Goal: Task Accomplishment & Management: Manage account settings

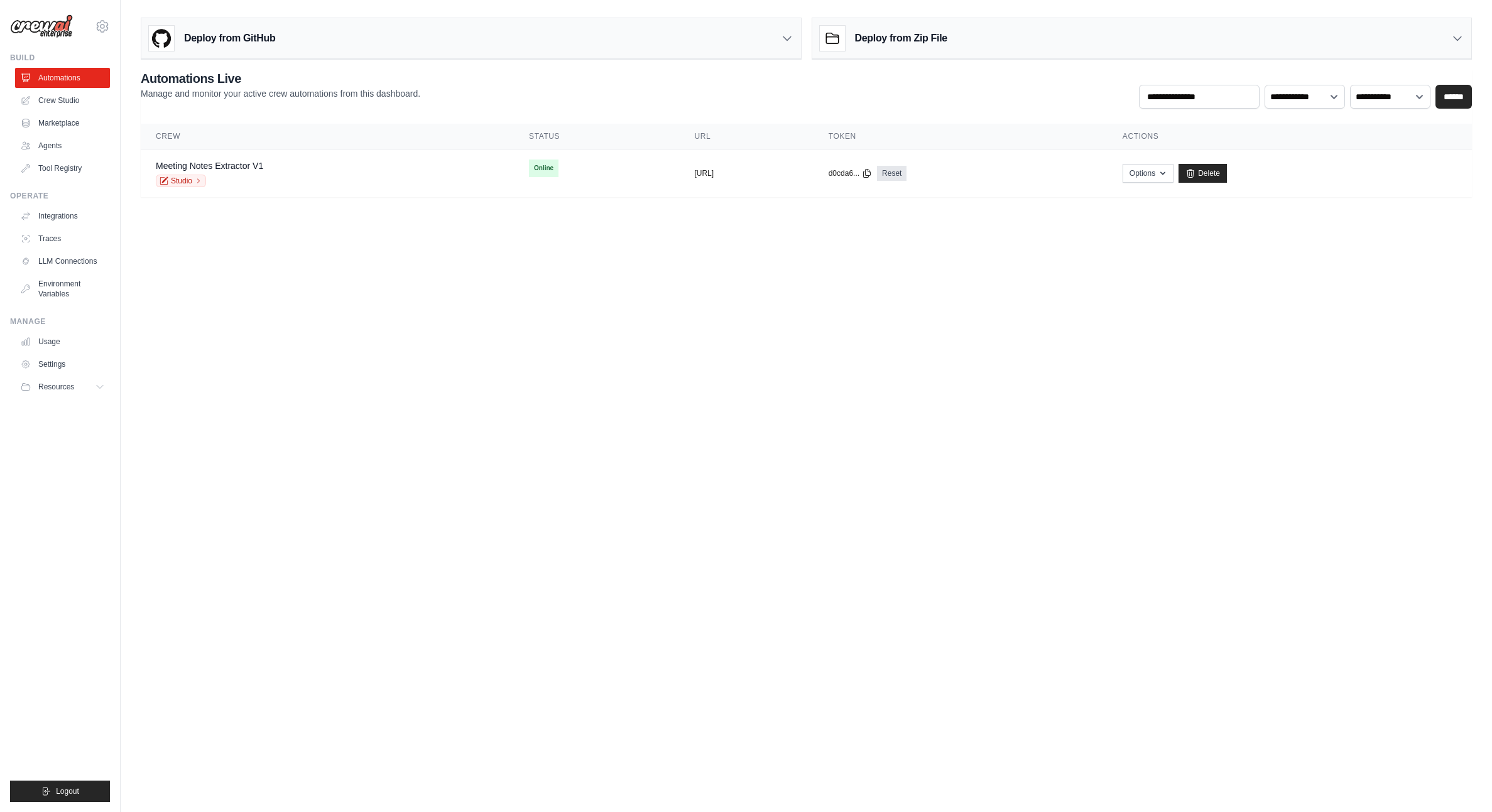
click at [941, 295] on body "julien@phosteon.com Settings Build Automations Crew Studio" at bounding box center [746, 406] width 1492 height 812
click at [213, 167] on link "Meeting Notes Extractor V1" at bounding box center [210, 165] width 108 height 10
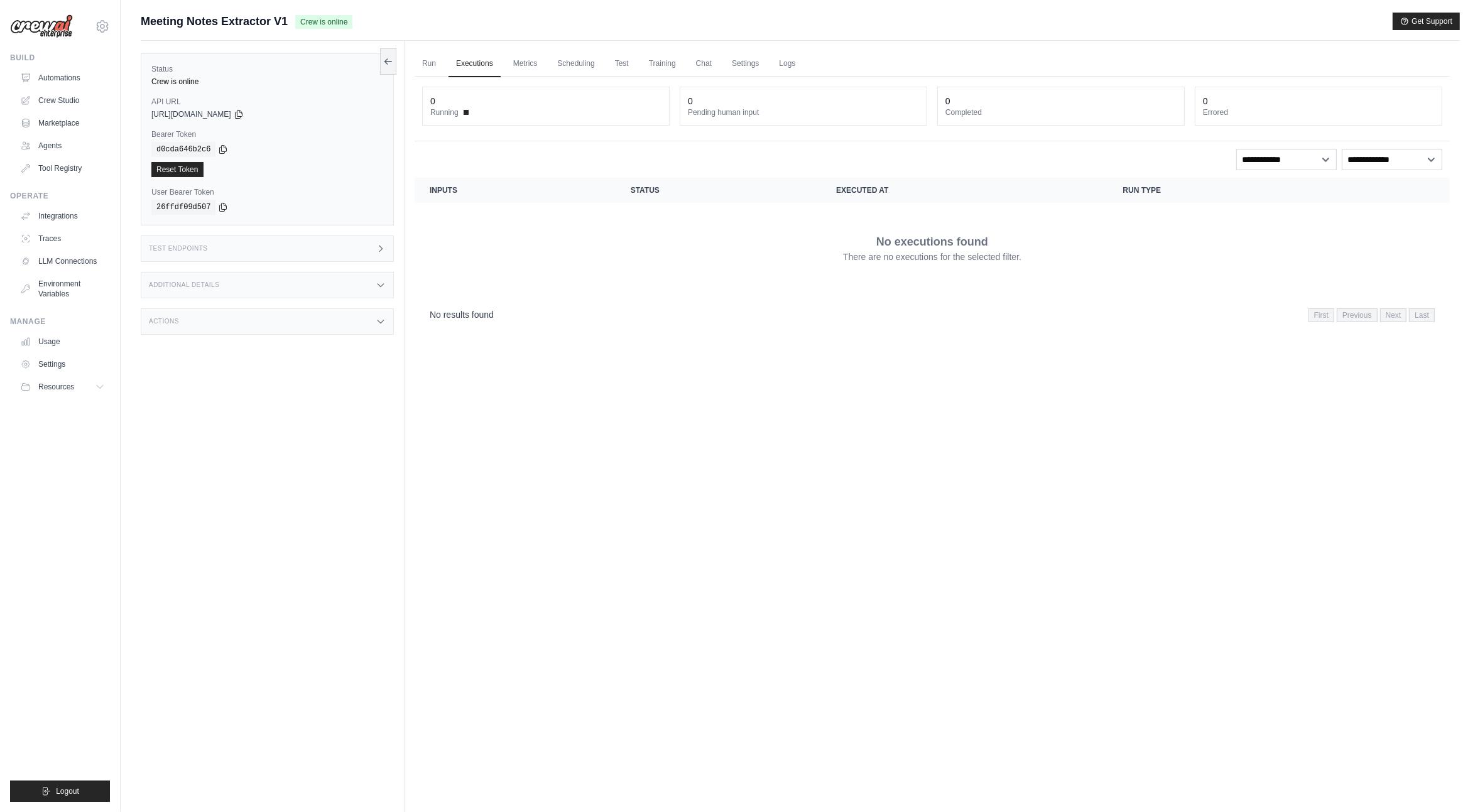
click at [376, 243] on icon at bounding box center [380, 248] width 10 height 10
click at [510, 63] on link "Metrics" at bounding box center [526, 64] width 40 height 27
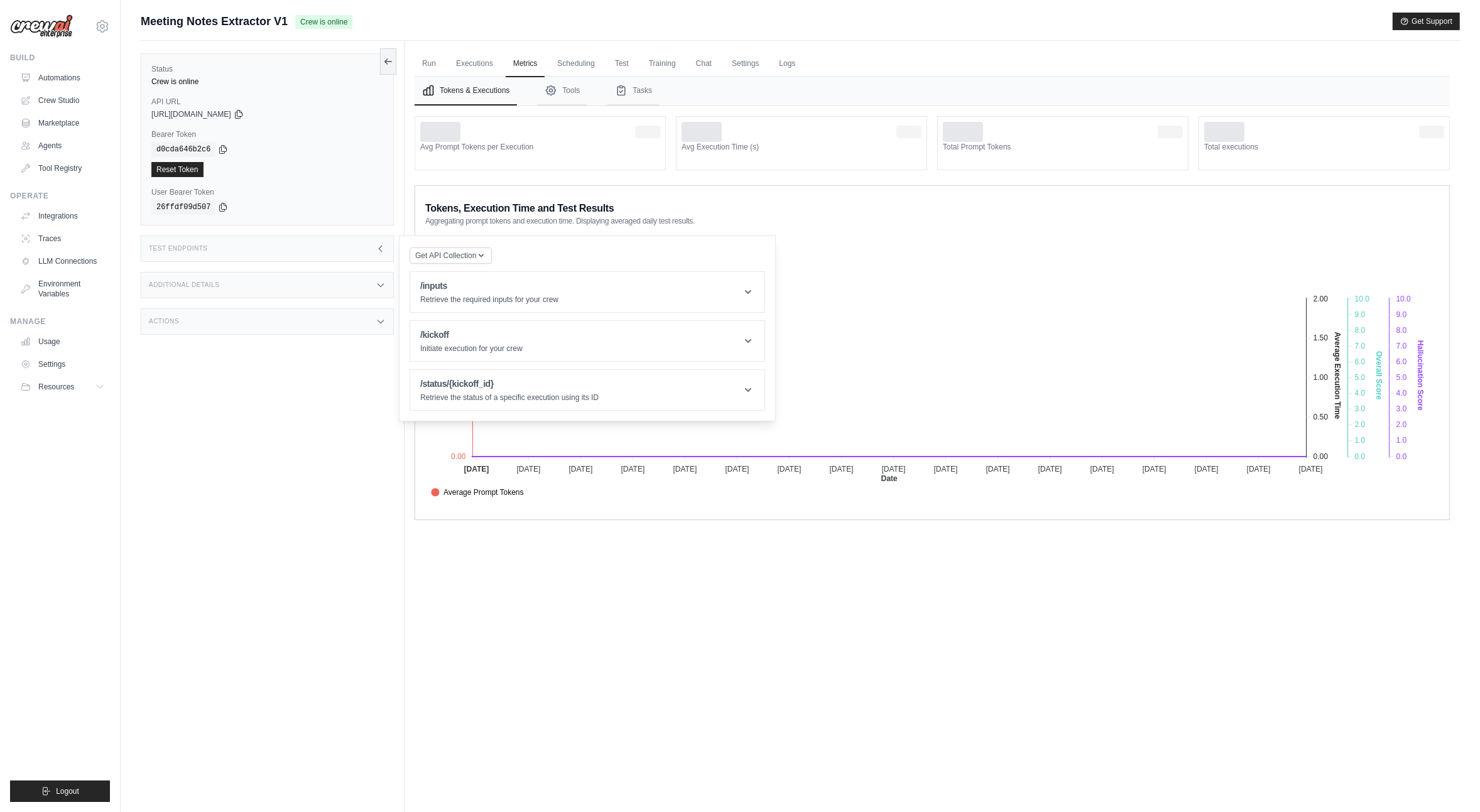
click at [1069, 594] on div "Run Executions Metrics Scheduling Test Training Chat Settings Logs 0 Running 0 …" at bounding box center [932, 447] width 1055 height 812
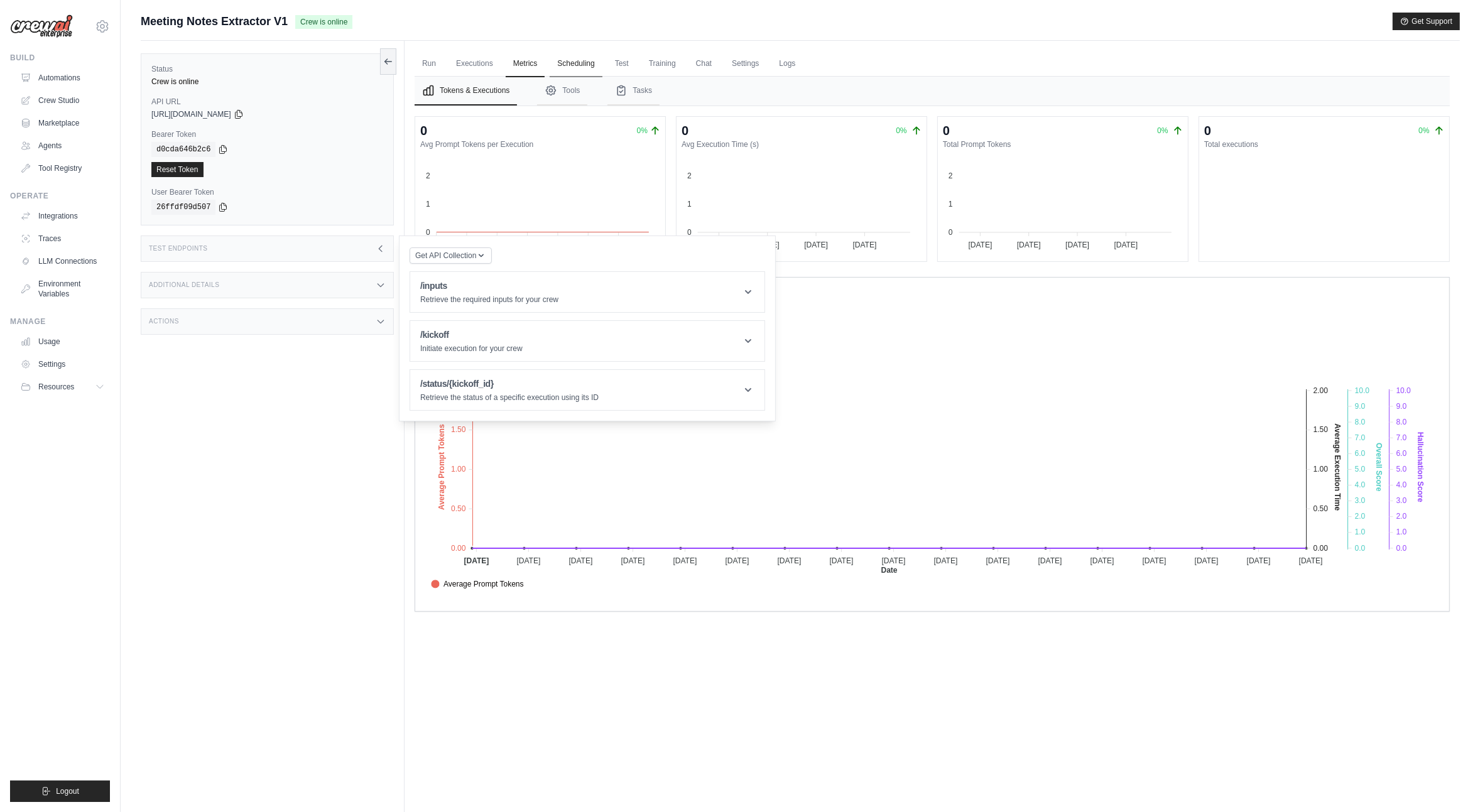
click at [593, 66] on link "Scheduling" at bounding box center [575, 64] width 52 height 27
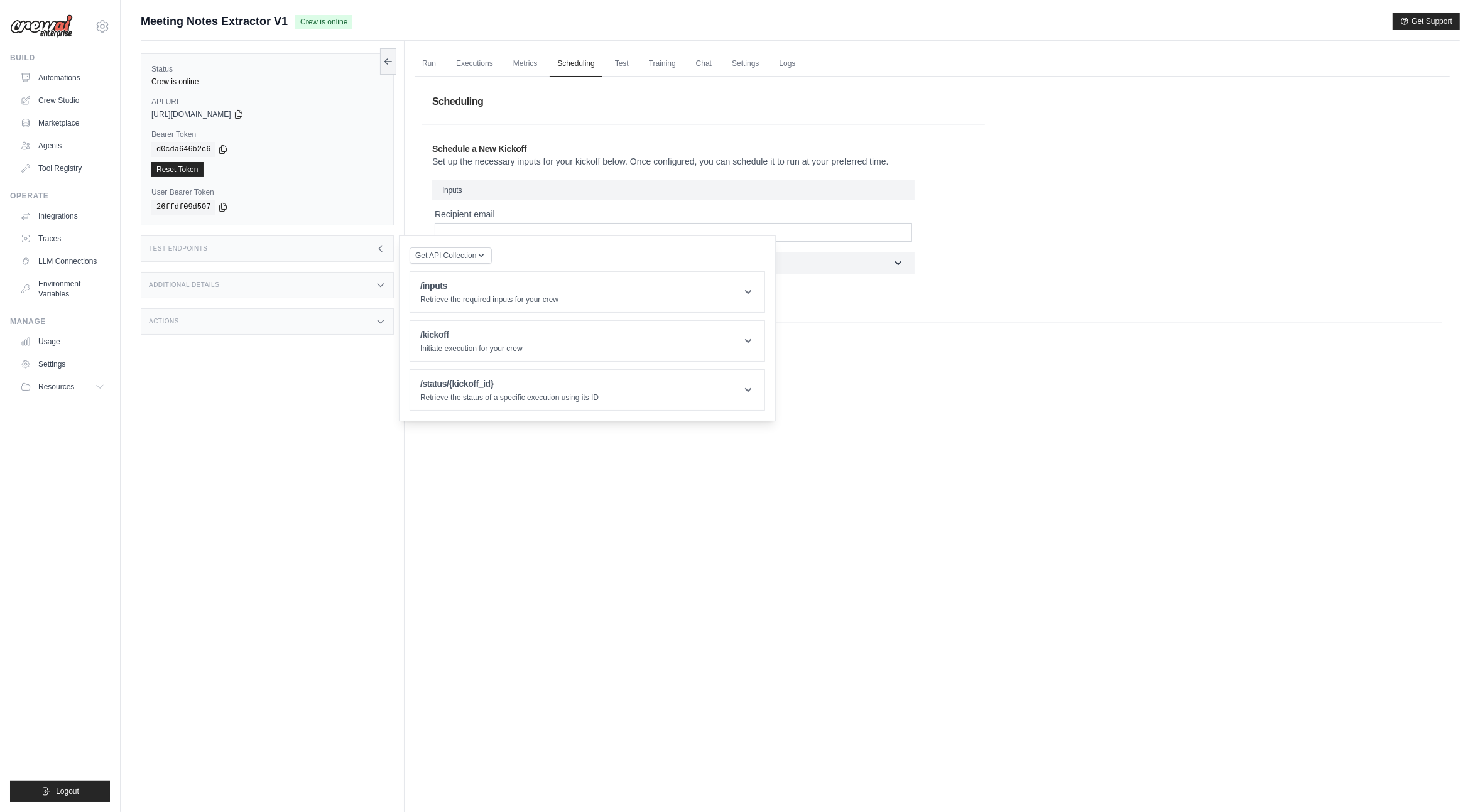
click at [938, 339] on div "Scheduled Kickoffs You don't have any kickoffs configured yet. ​ Schedule" at bounding box center [932, 353] width 1020 height 45
click at [602, 60] on link "Scheduling" at bounding box center [575, 64] width 52 height 27
click at [628, 64] on link "Test" at bounding box center [622, 64] width 29 height 27
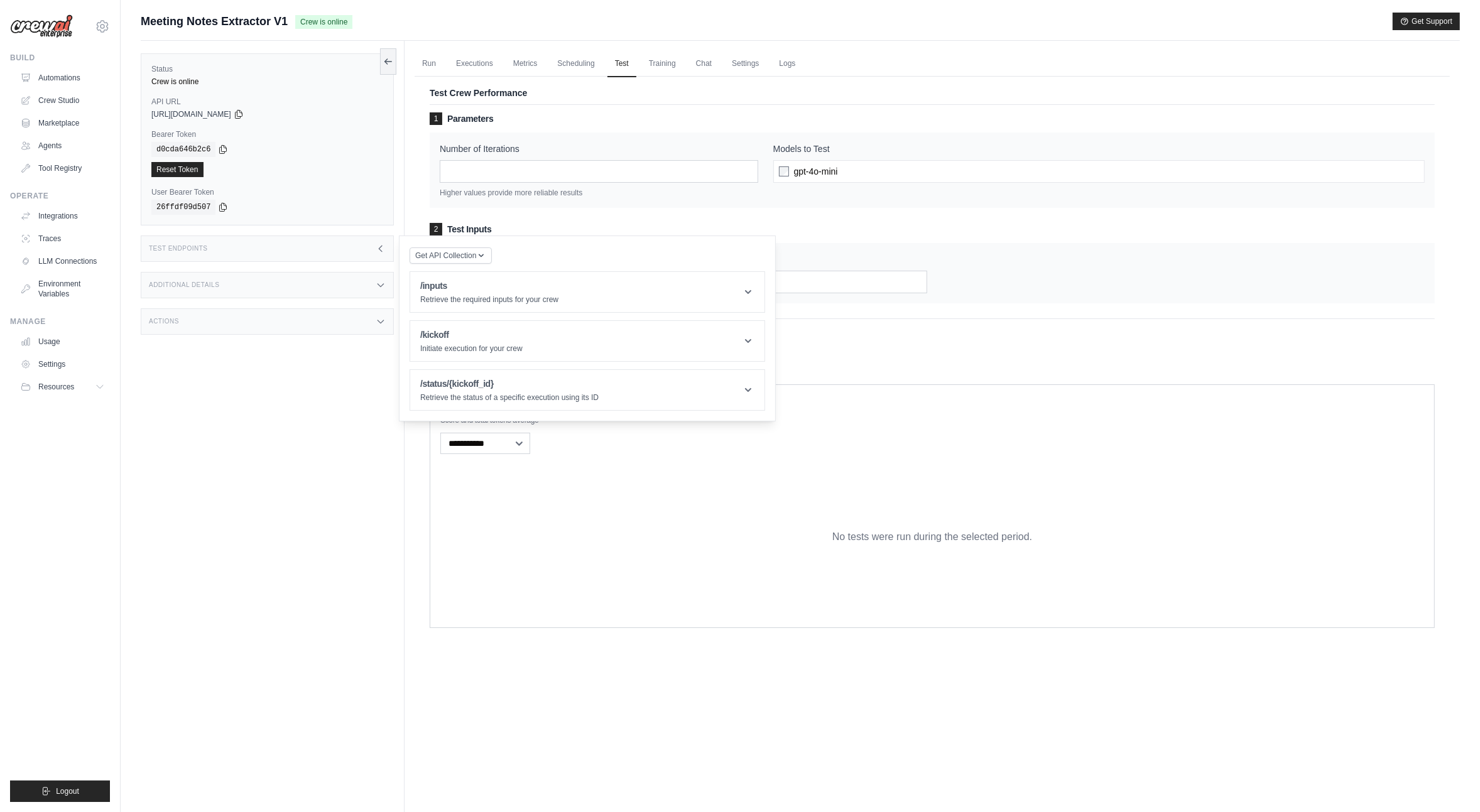
click at [965, 439] on div "**********" at bounding box center [932, 443] width 984 height 27
click at [682, 64] on link "Training" at bounding box center [662, 64] width 42 height 27
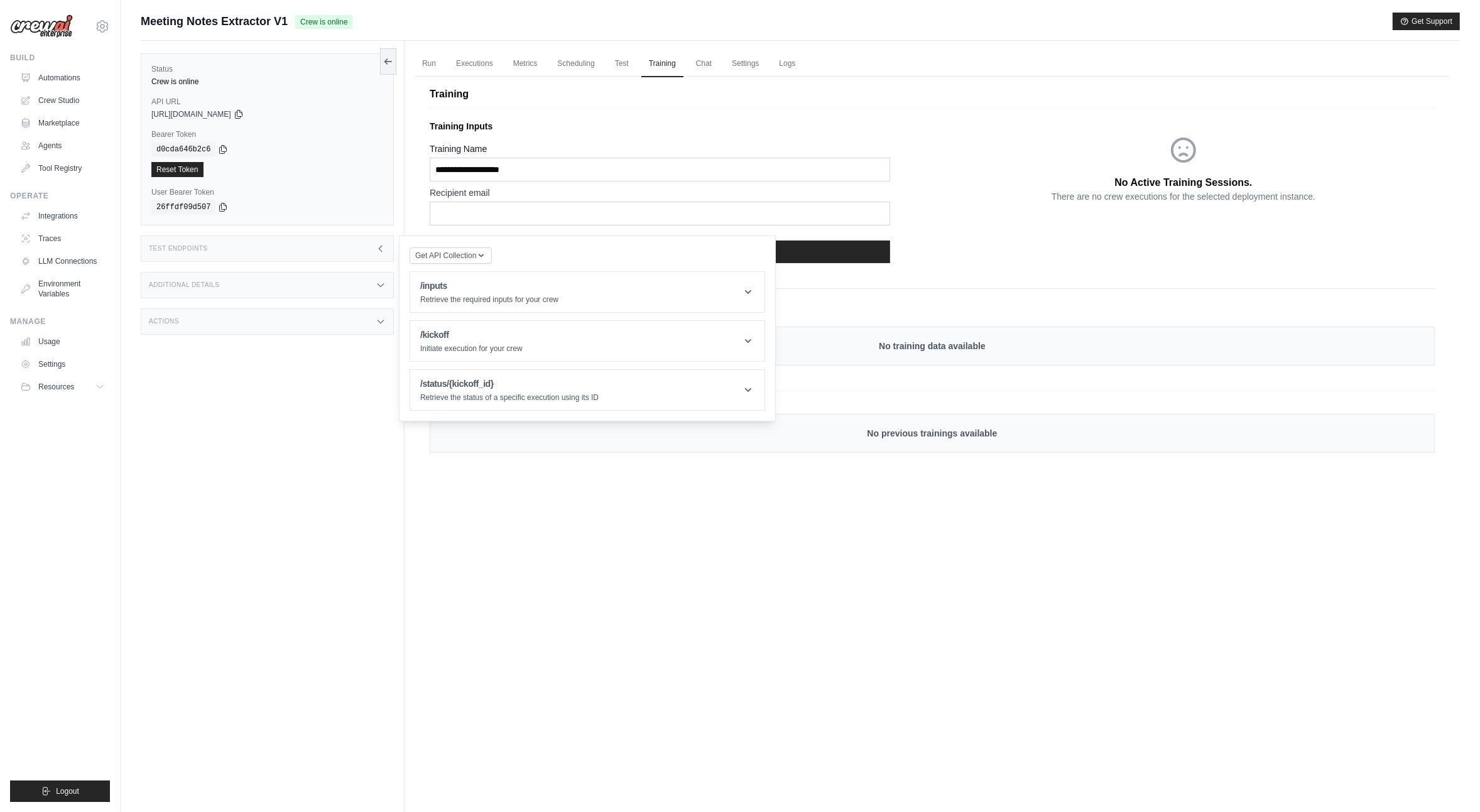
click at [715, 252] on div "Get API Collection Postman API Collection /inputs Retrieve the required inputs …" at bounding box center [587, 328] width 356 height 165
drag, startPoint x: 985, startPoint y: 240, endPoint x: 942, endPoint y: 220, distance: 47.4
click at [985, 239] on div "No Active Training Sessions. There are no crew executions for the selected depl…" at bounding box center [1183, 194] width 502 height 159
click at [719, 68] on link "Chat" at bounding box center [703, 64] width 31 height 27
click at [710, 68] on link "Chat" at bounding box center [703, 64] width 31 height 27
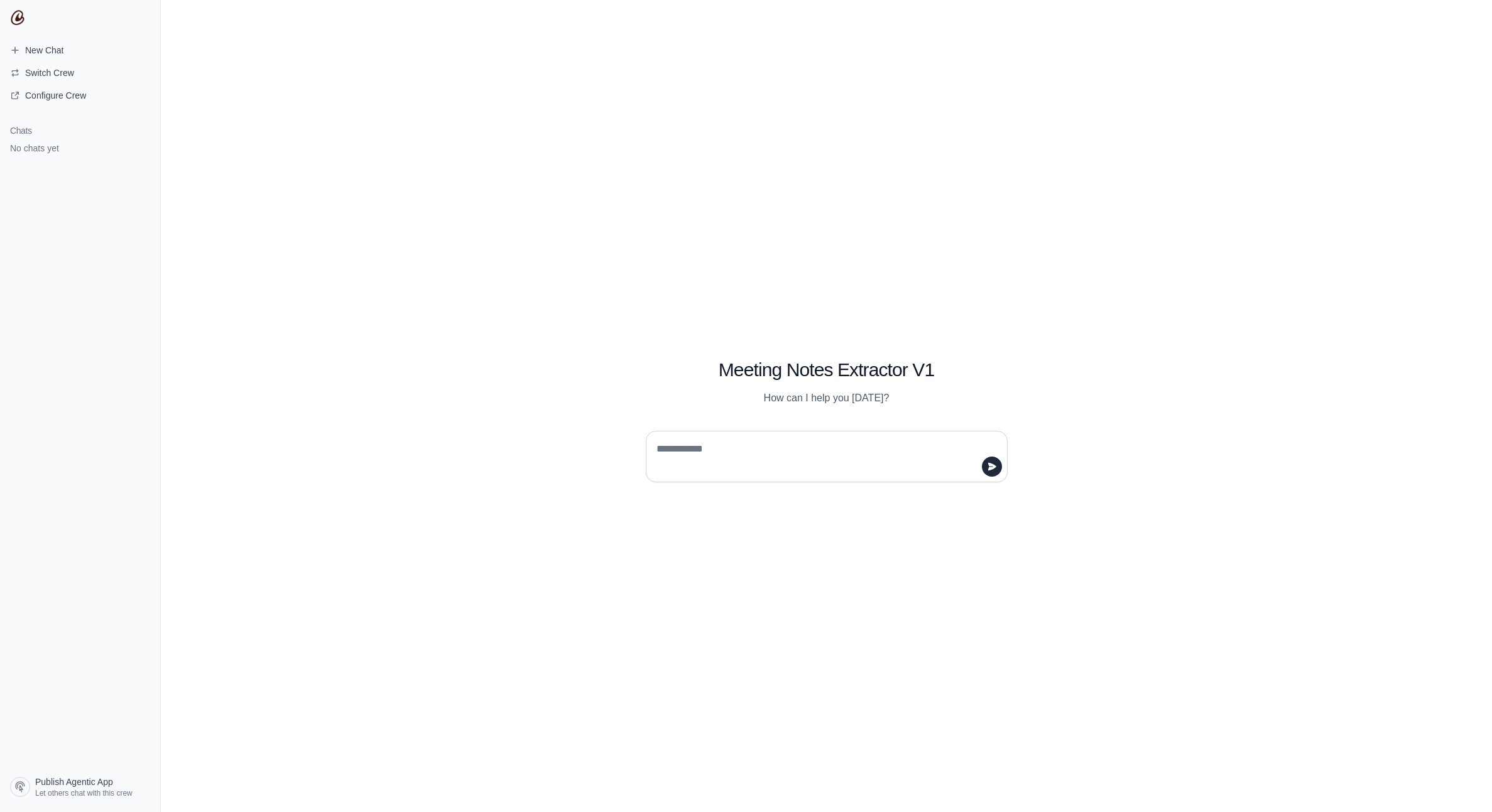
click at [739, 172] on div "Meeting Notes Extractor V1 How can I help you today?" at bounding box center [826, 406] width 1331 height 812
click at [57, 785] on span "Publish Agentic App" at bounding box center [74, 781] width 78 height 13
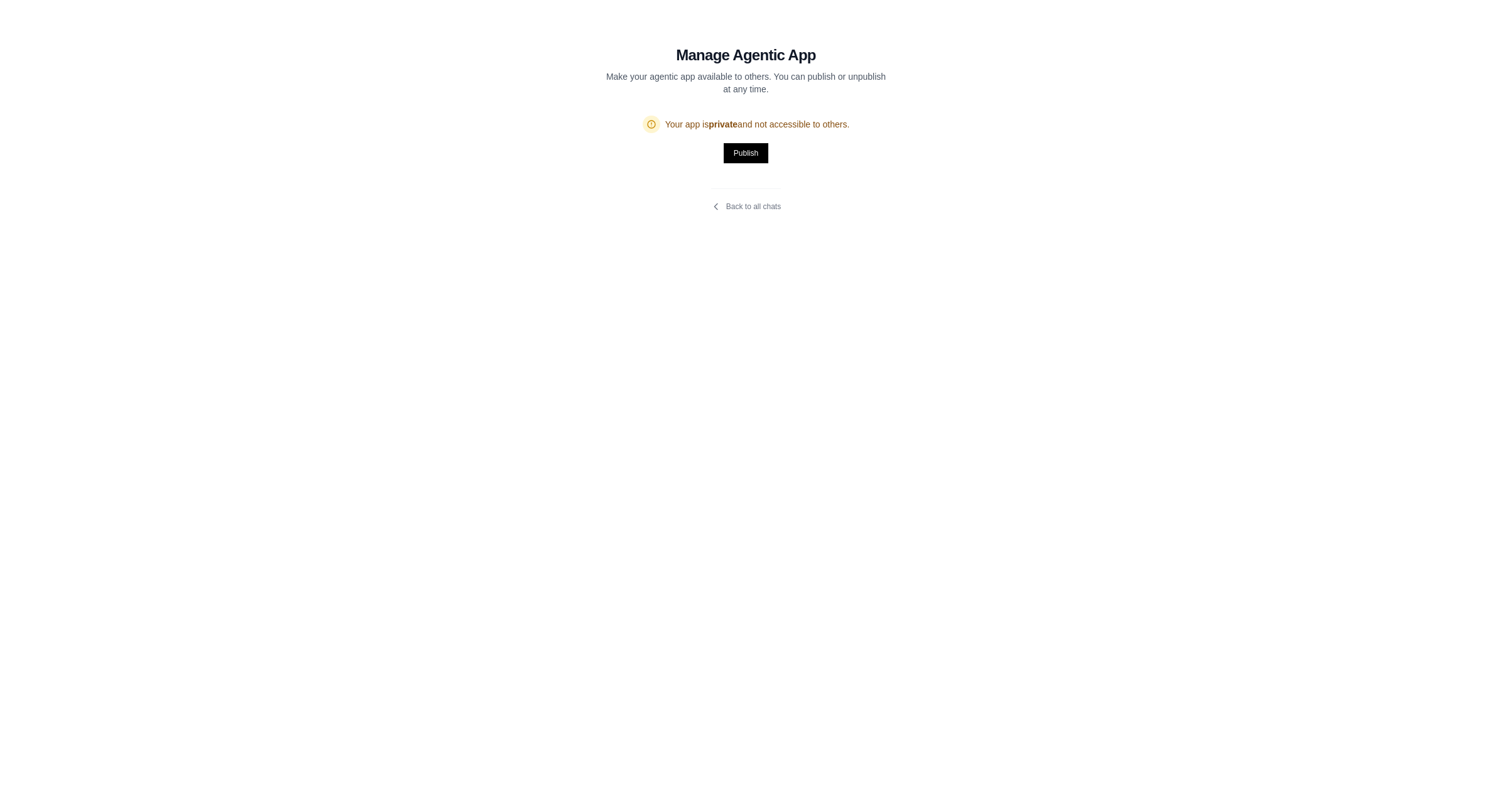
drag, startPoint x: 451, startPoint y: 340, endPoint x: 439, endPoint y: 336, distance: 12.6
click at [449, 341] on div "Manage Agentic App Make your agentic app available to others. You can publish o…" at bounding box center [746, 406] width 1492 height 812
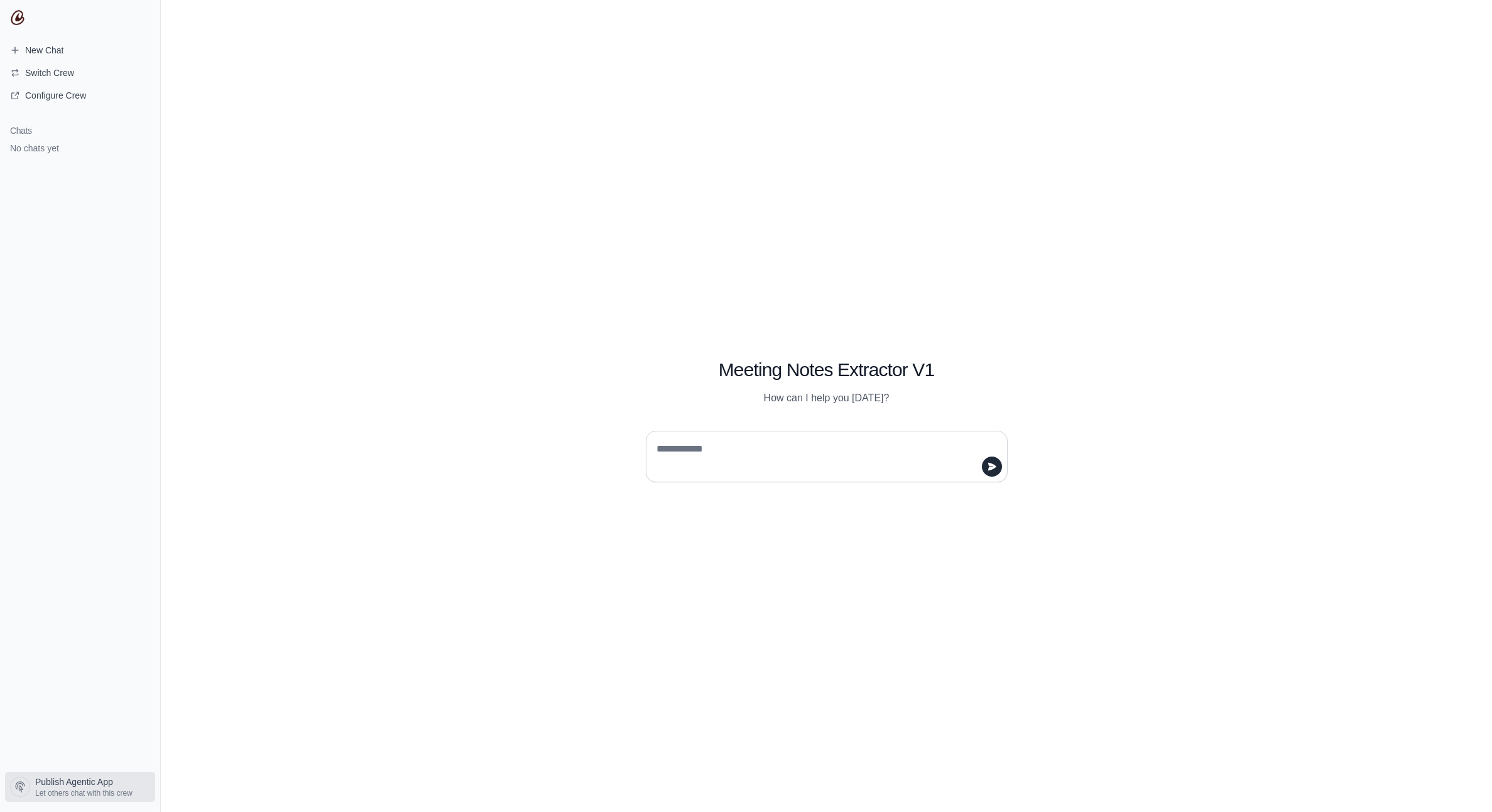
click at [44, 780] on span "Publish Agentic App" at bounding box center [74, 781] width 78 height 13
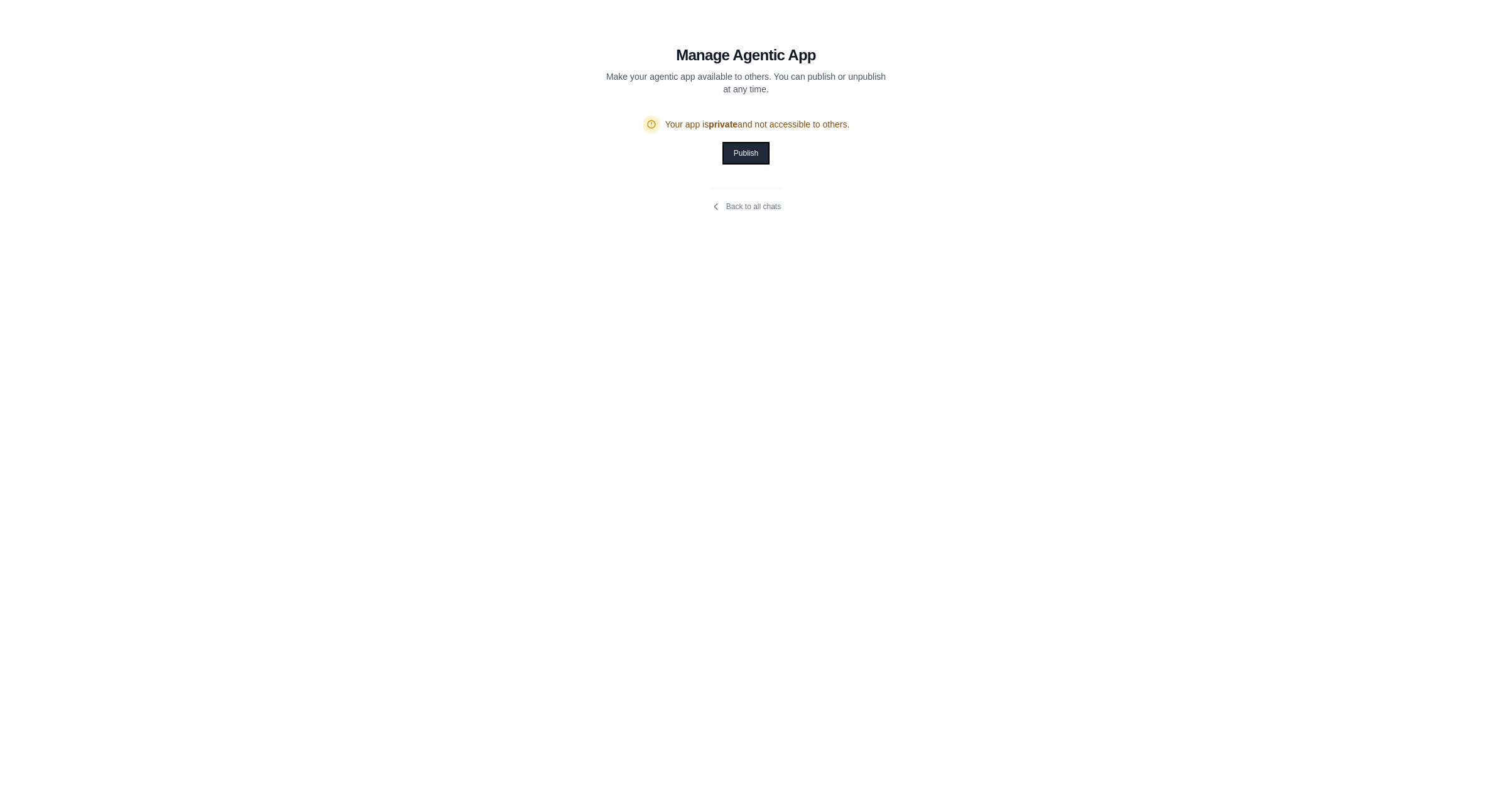
click at [751, 152] on button "Publish" at bounding box center [746, 153] width 44 height 20
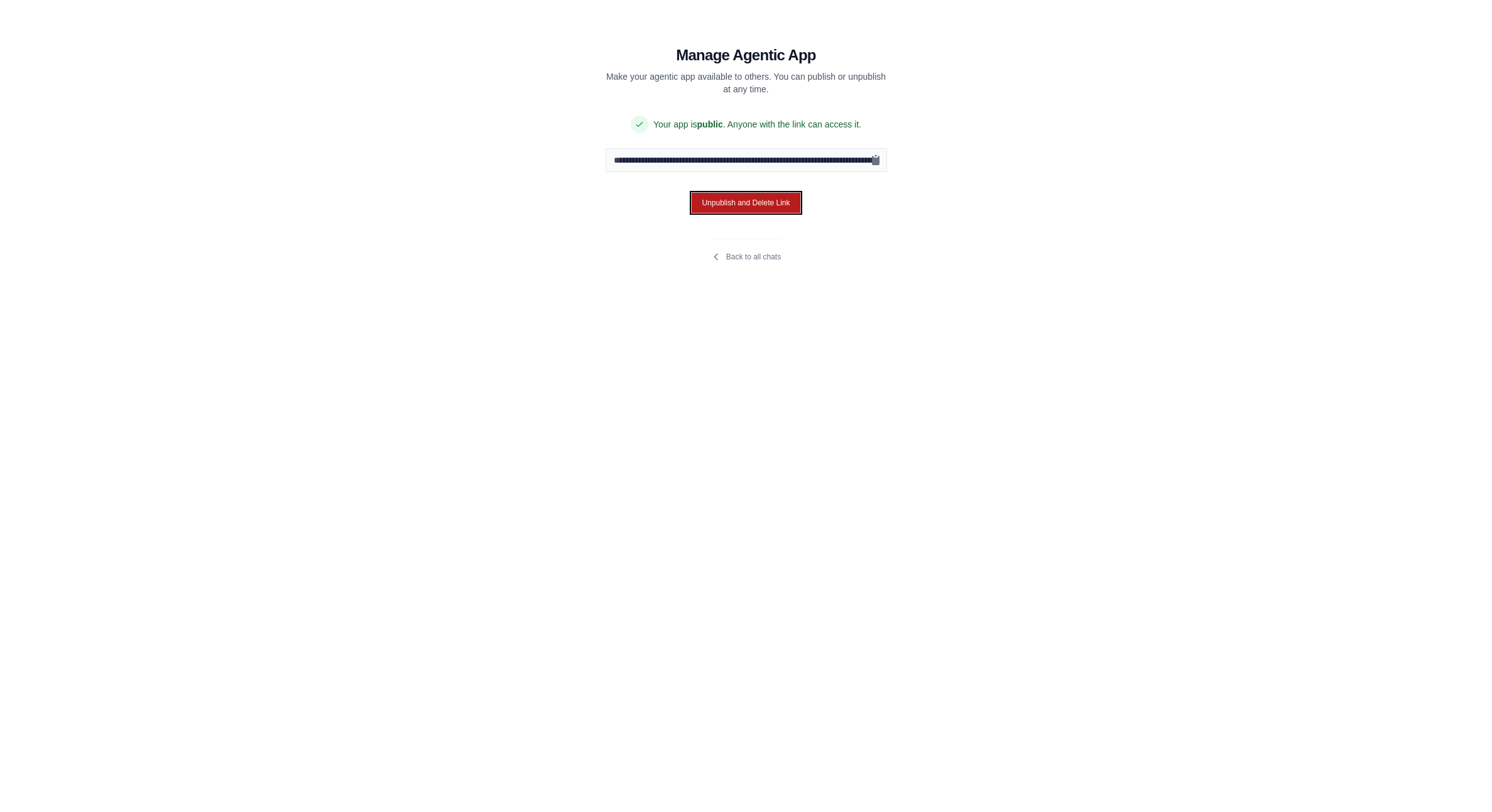
click at [735, 207] on button "Unpublish and Delete Link" at bounding box center [745, 203] width 110 height 21
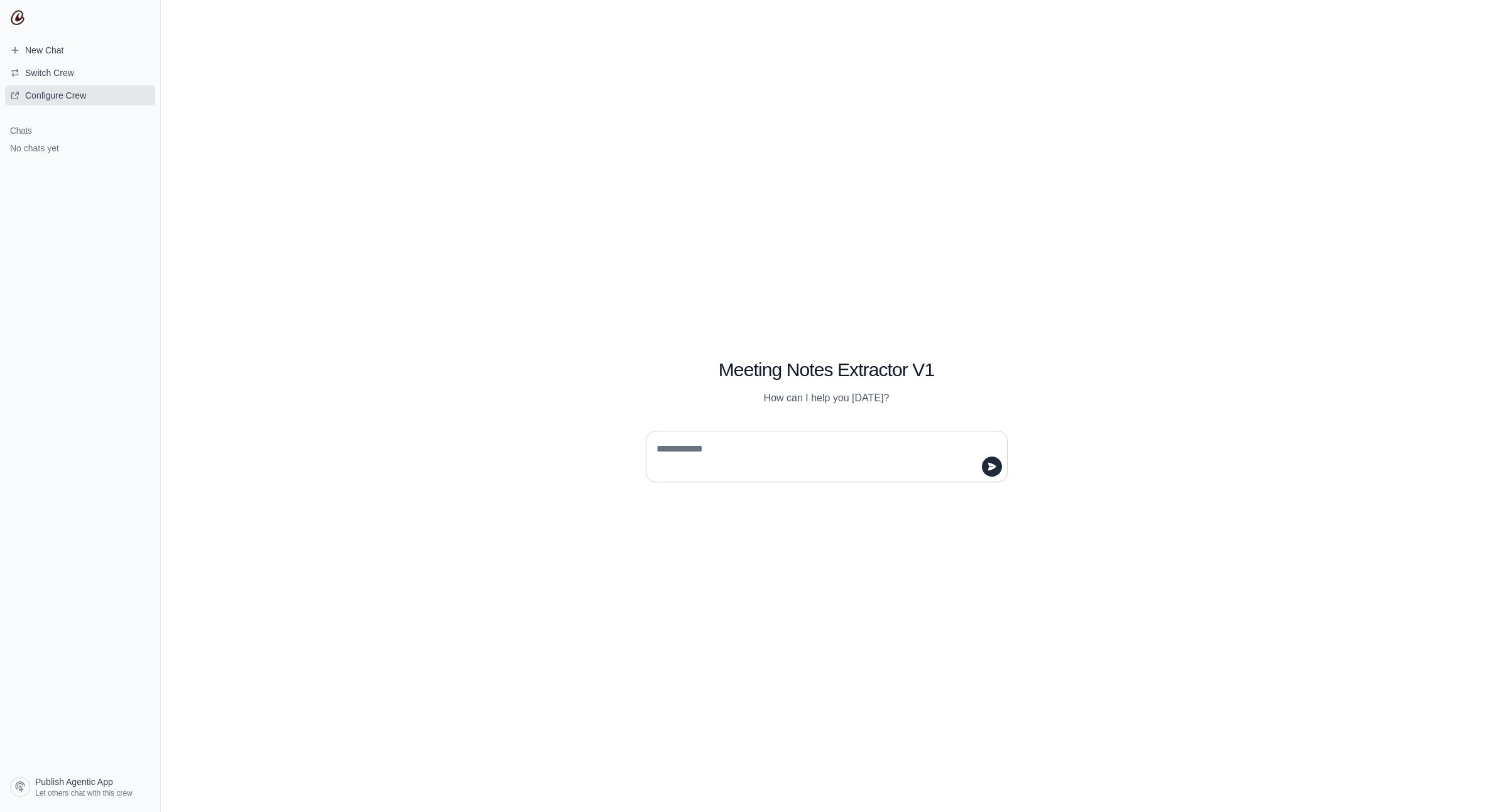
click at [65, 98] on span "Configure Crew" at bounding box center [56, 95] width 61 height 13
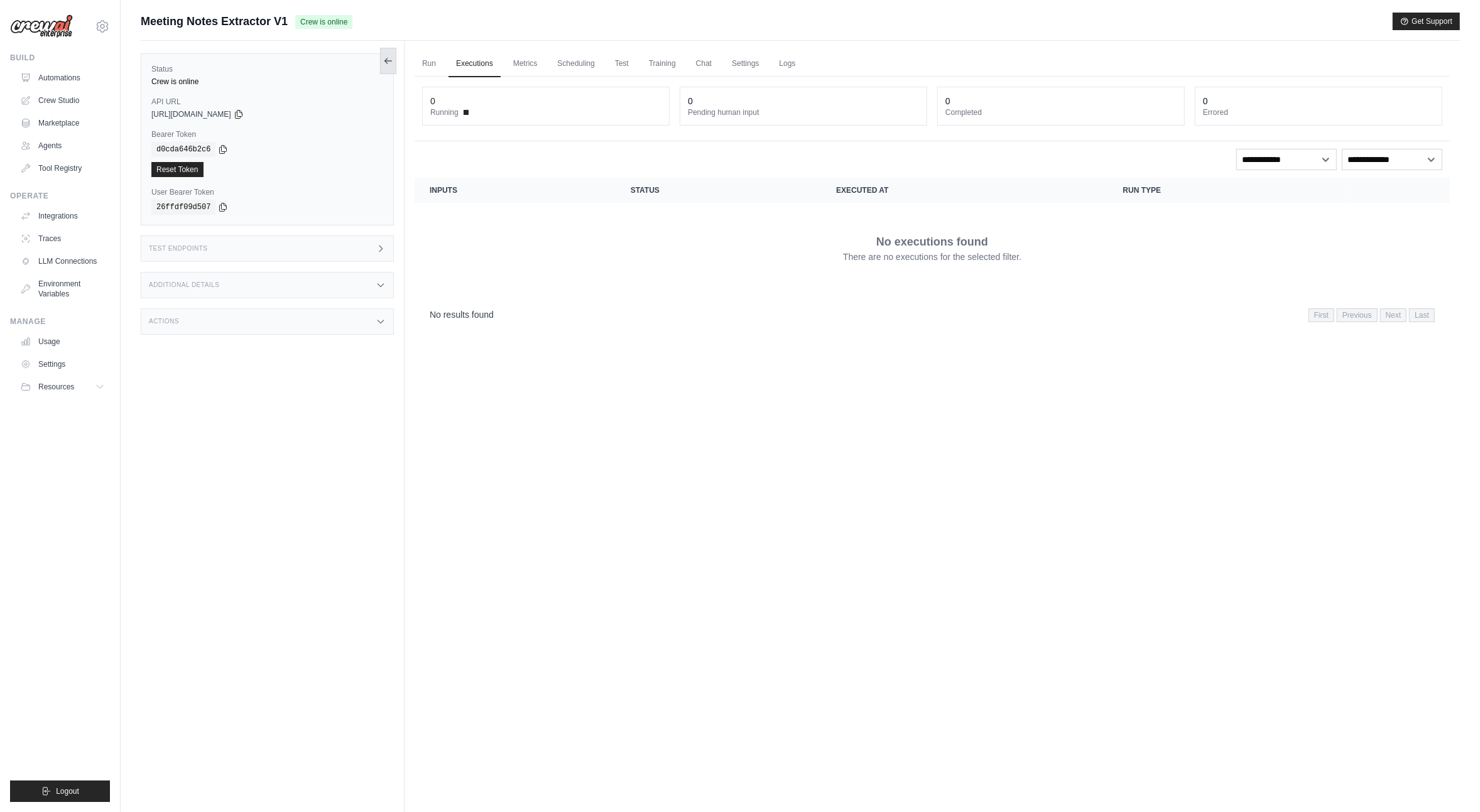
click at [388, 68] on button at bounding box center [388, 61] width 17 height 27
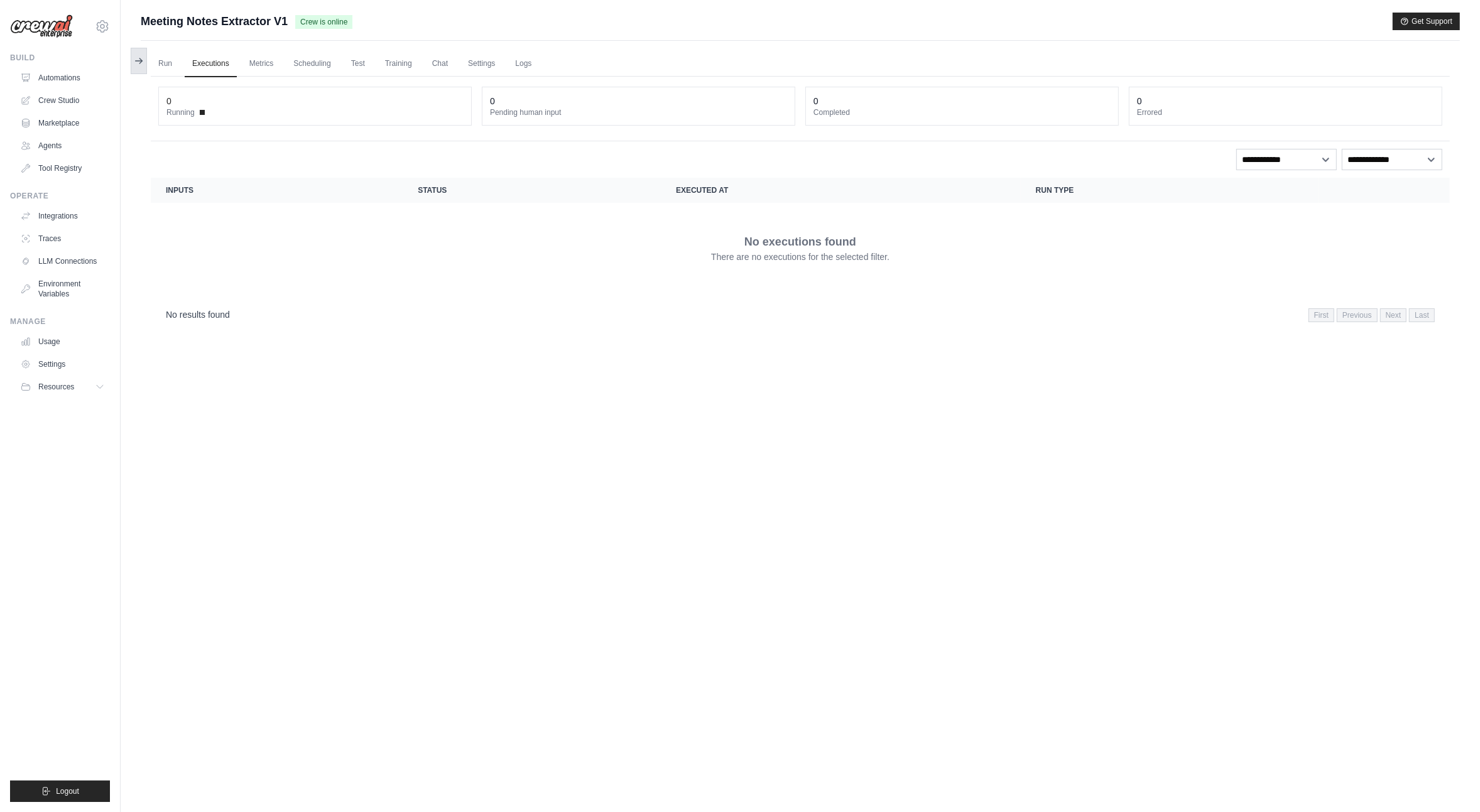
click at [137, 56] on icon at bounding box center [139, 60] width 10 height 10
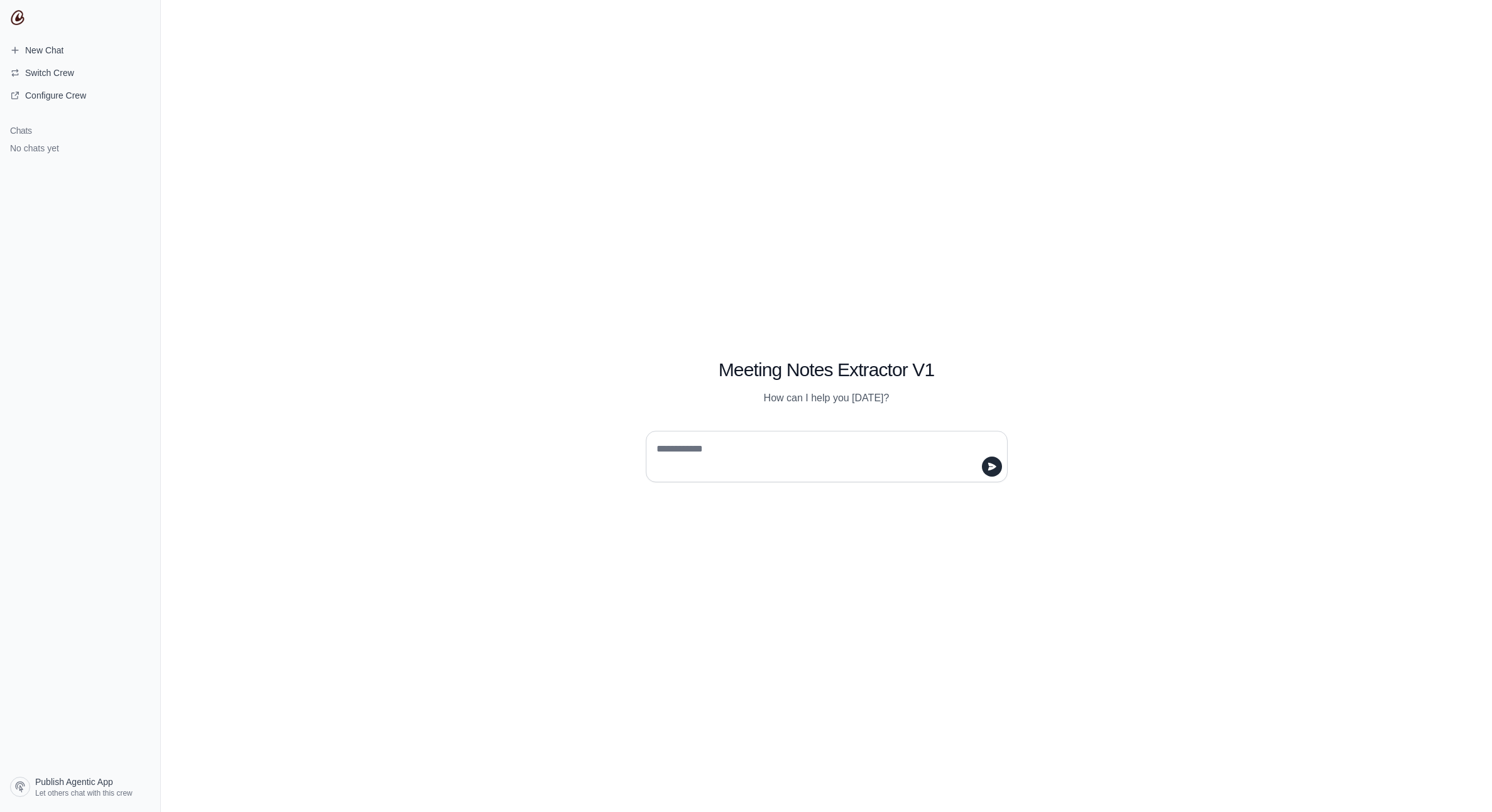
click at [1133, 243] on div "Meeting Notes Extractor V1 How can I help you today?" at bounding box center [826, 406] width 1331 height 812
